Goal: Find specific fact: Find contact information

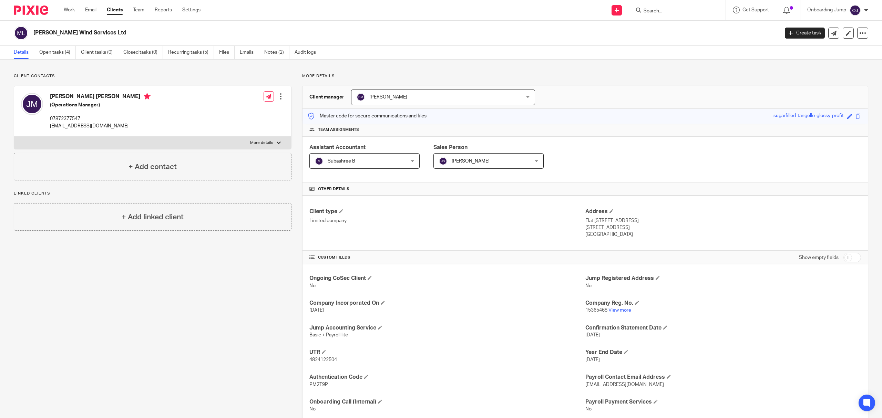
click at [662, 12] on input "Search" at bounding box center [674, 11] width 62 height 6
paste input "J & G ELECTRICAL SERVICES LIMITED"
type input "J & G ELECTRICAL SERVICES LIMITED"
click at [690, 28] on link at bounding box center [716, 30] width 149 height 16
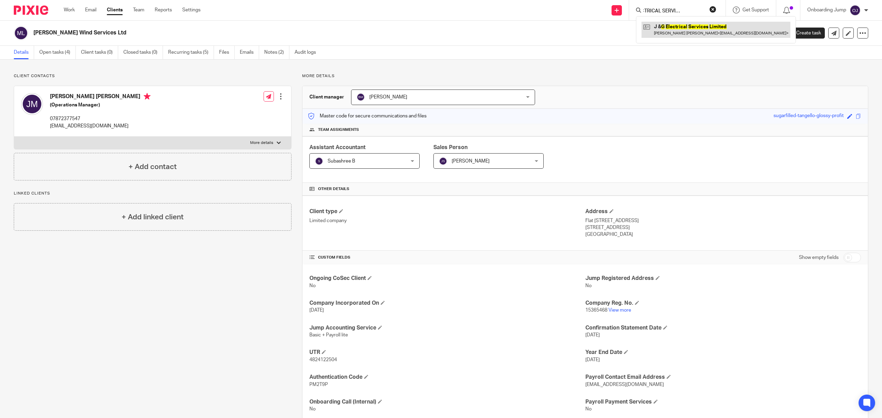
scroll to position [0, 0]
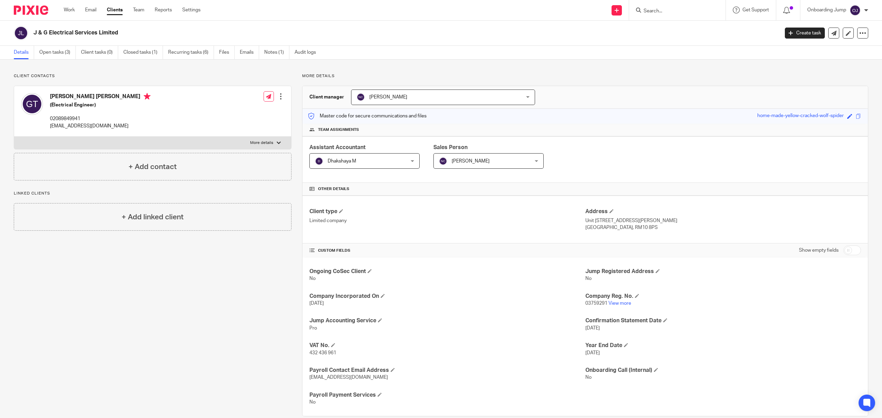
drag, startPoint x: 118, startPoint y: 124, endPoint x: 47, endPoint y: 130, distance: 70.9
click at [47, 130] on div "[PERSON_NAME] [PERSON_NAME] (Electrical Engineer) 02089849941 [EMAIL_ADDRESS][D…" at bounding box center [86, 111] width 130 height 43
click at [122, 130] on div "Geoffrey David Turner (Electrical Engineer) 02089849941 enquiries@jandgelectric…" at bounding box center [152, 111] width 277 height 51
drag, startPoint x: 122, startPoint y: 130, endPoint x: 94, endPoint y: 137, distance: 29.1
click at [94, 137] on div "Geoffrey David Turner (Electrical Engineer) 02089849941 enquiries@jandgelectric…" at bounding box center [153, 118] width 278 height 64
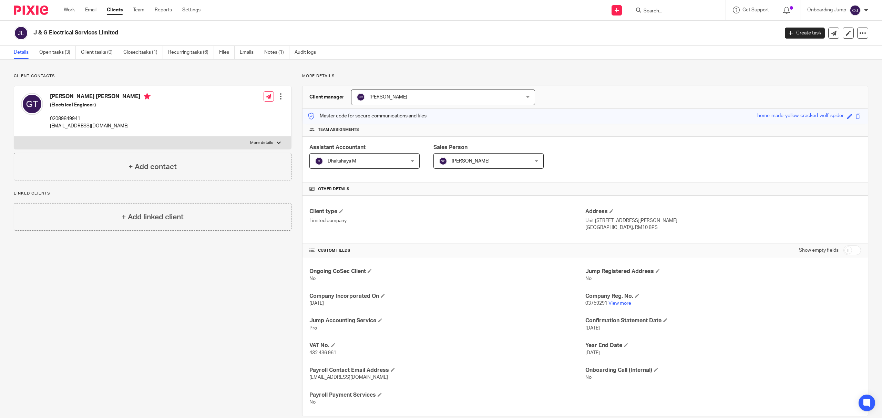
drag, startPoint x: 51, startPoint y: 127, endPoint x: 125, endPoint y: 132, distance: 74.6
click at [125, 132] on div "Geoffrey David Turner (Electrical Engineer) 02089849941 enquiries@jandgelectric…" at bounding box center [152, 111] width 277 height 51
copy p "[EMAIL_ADDRESS][DOMAIN_NAME]"
